Goal: Transaction & Acquisition: Download file/media

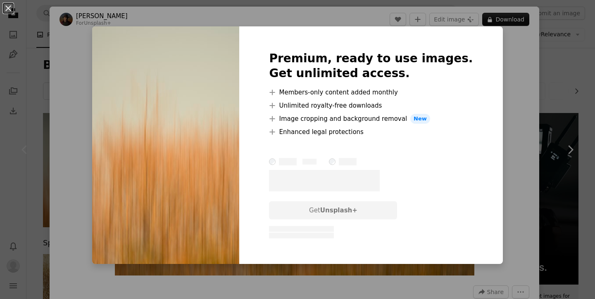
scroll to position [59, 0]
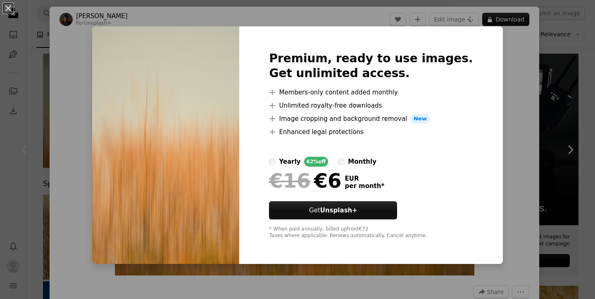
click at [564, 73] on div "An X shape Premium, ready to use images. Get unlimited access. A plus sign Memb…" at bounding box center [297, 149] width 595 height 299
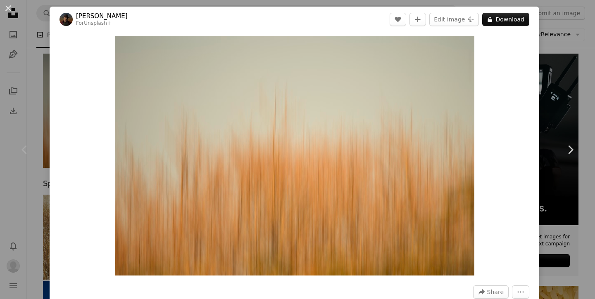
click at [571, 64] on div "An X shape Chevron left Chevron right [PERSON_NAME] For Unsplash+ A heart A plu…" at bounding box center [297, 149] width 595 height 299
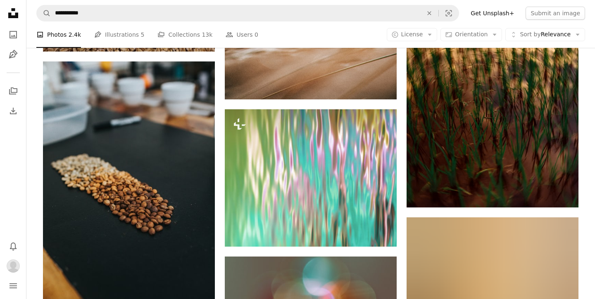
scroll to position [1318, 0]
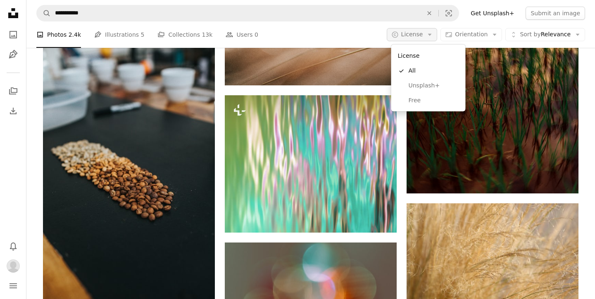
click at [423, 36] on span "License" at bounding box center [412, 34] width 22 height 7
click at [417, 98] on span "Free" at bounding box center [434, 101] width 50 height 8
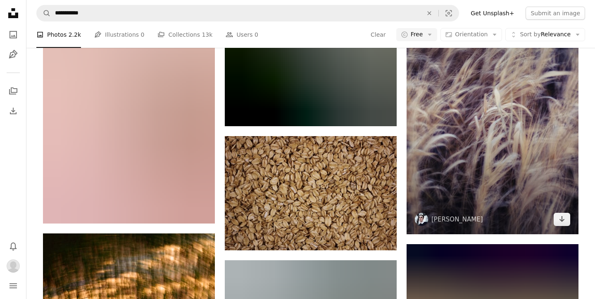
scroll to position [619, 0]
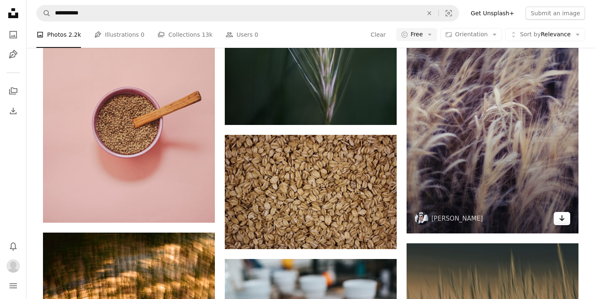
click at [561, 214] on icon "Arrow pointing down" at bounding box center [561, 219] width 7 height 10
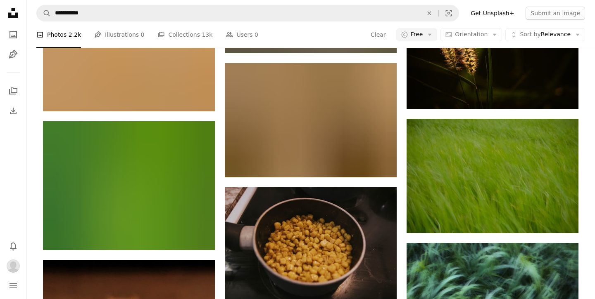
scroll to position [1866, 0]
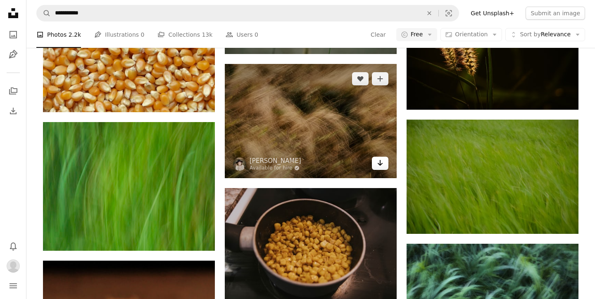
click at [381, 165] on icon "Arrow pointing down" at bounding box center [380, 163] width 7 height 10
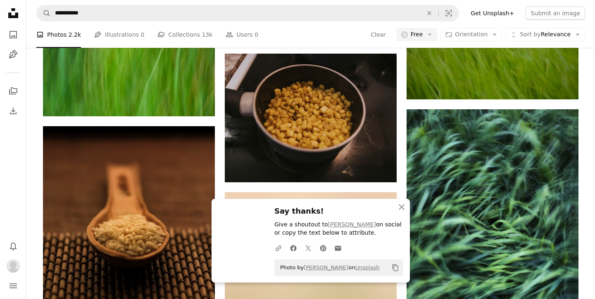
scroll to position [2055, 0]
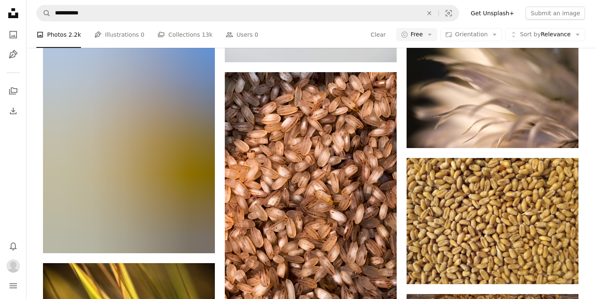
scroll to position [3524, 0]
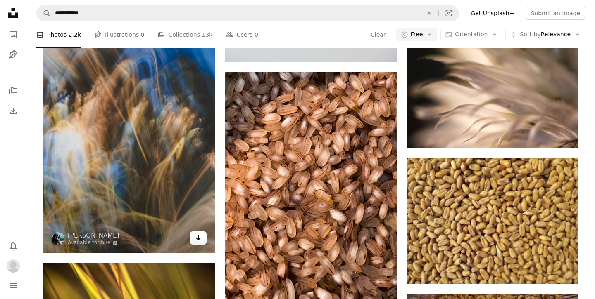
click at [196, 238] on icon "Download" at bounding box center [198, 238] width 5 height 6
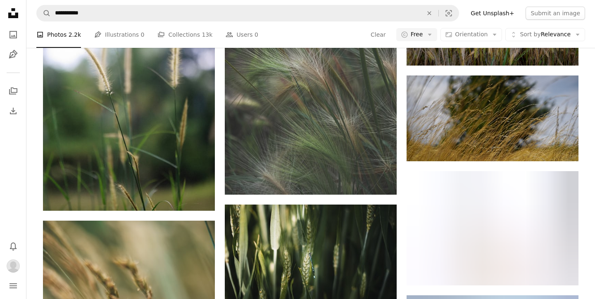
scroll to position [9516, 0]
